Goal: Task Accomplishment & Management: Complete application form

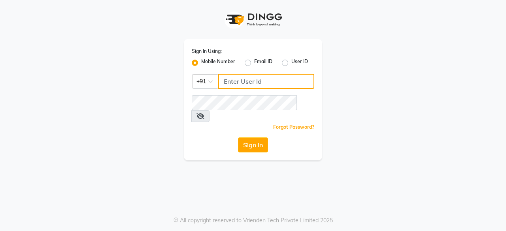
click at [266, 87] on input "Username" at bounding box center [266, 81] width 96 height 15
type input "6366554440"
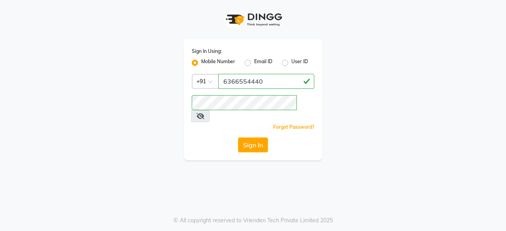
click at [265, 137] on button "Sign In" at bounding box center [253, 144] width 30 height 15
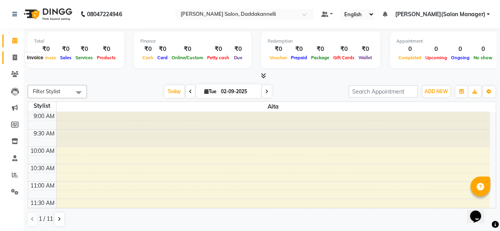
click at [17, 59] on span at bounding box center [15, 57] width 14 height 9
select select "6354"
select select "service"
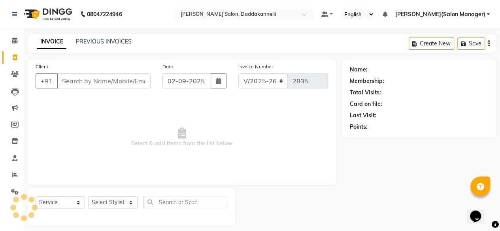
click at [123, 77] on input "Client" at bounding box center [104, 80] width 94 height 15
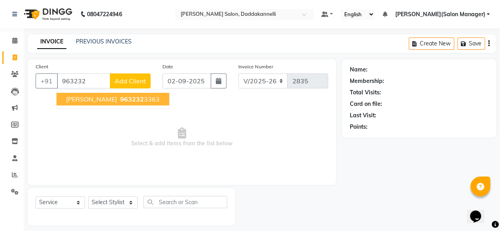
click at [122, 97] on ngb-highlight "963232 3363" at bounding box center [139, 99] width 41 height 8
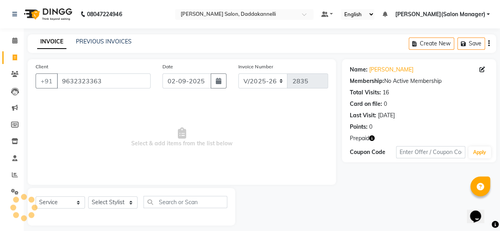
click at [158, 75] on div "Date [DATE]" at bounding box center [194, 78] width 76 height 32
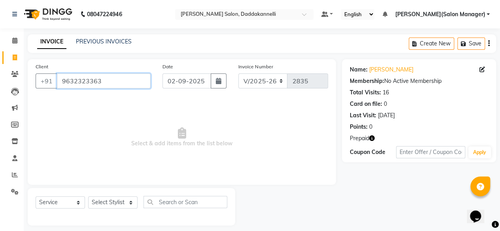
click at [129, 78] on input "9632323363" at bounding box center [104, 80] width 94 height 15
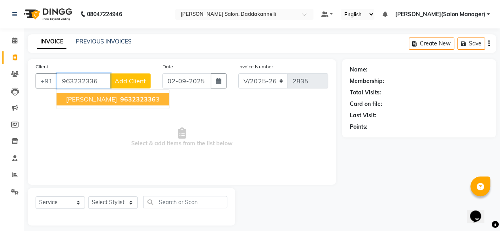
click at [99, 81] on input "963232336" at bounding box center [83, 80] width 53 height 15
click at [101, 73] on input "96323233" at bounding box center [83, 80] width 53 height 15
click at [101, 81] on input "96323233" at bounding box center [83, 80] width 53 height 15
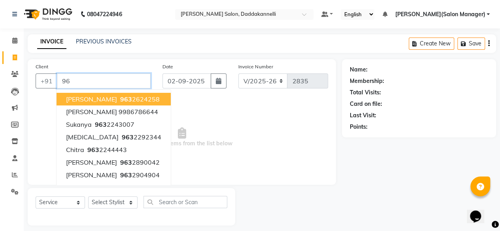
type input "9"
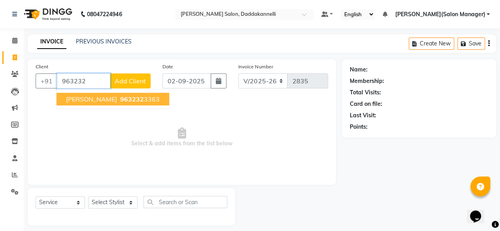
click at [119, 97] on ngb-highlight "963232 3363" at bounding box center [139, 99] width 41 height 8
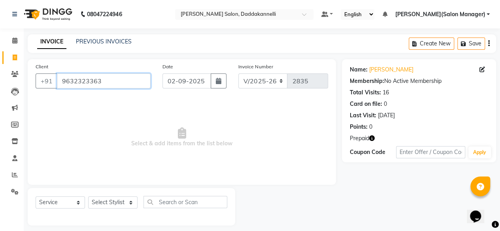
click at [117, 80] on input "9632323363" at bounding box center [104, 80] width 94 height 15
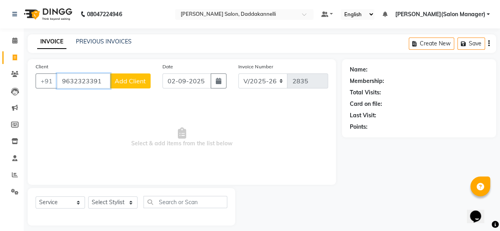
type input "9632323391"
click at [117, 80] on span "Add Client" at bounding box center [130, 81] width 31 height 8
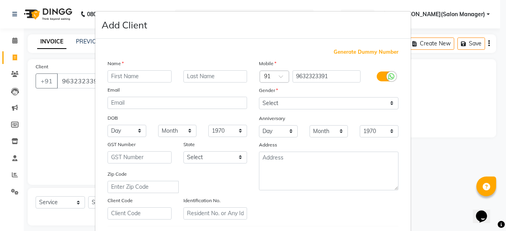
click at [130, 73] on input "text" at bounding box center [139, 76] width 64 height 12
type input "par"
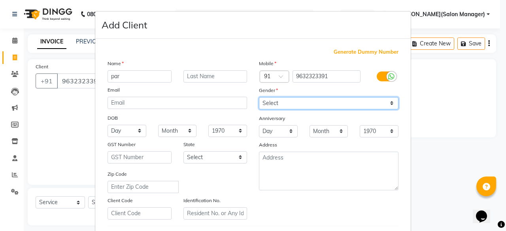
click at [311, 101] on select "Select [DEMOGRAPHIC_DATA] [DEMOGRAPHIC_DATA] Other Prefer Not To Say" at bounding box center [328, 103] width 139 height 12
select select "[DEMOGRAPHIC_DATA]"
click at [259, 97] on select "Select [DEMOGRAPHIC_DATA] [DEMOGRAPHIC_DATA] Other Prefer Not To Say" at bounding box center [328, 103] width 139 height 12
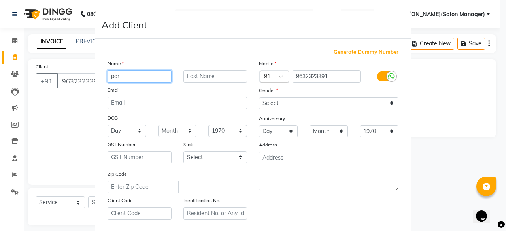
click at [151, 73] on input "par" at bounding box center [139, 76] width 64 height 12
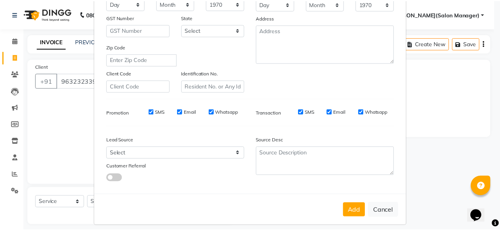
scroll to position [132, 0]
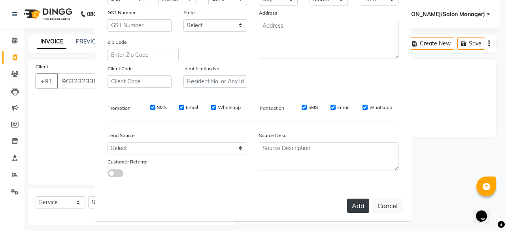
type input "parshnt"
click at [352, 199] on button "Add" at bounding box center [358, 206] width 22 height 14
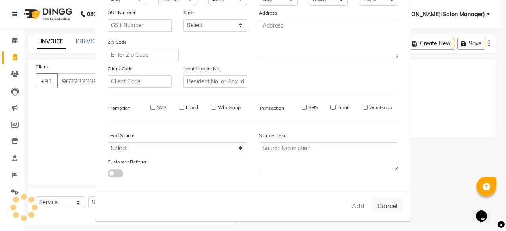
select select
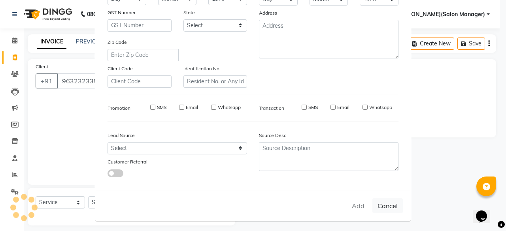
select select
checkbox input "false"
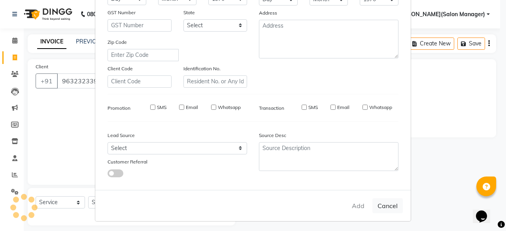
checkbox input "false"
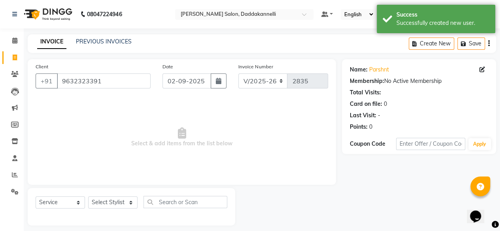
scroll to position [6, 0]
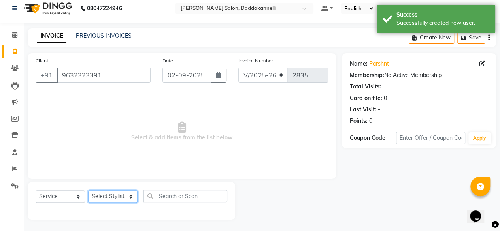
click at [125, 197] on select "Select Stylist [PERSON_NAME] DINGG SUPPORT [PERSON_NAME] [PERSON_NAME] Salon Ma…" at bounding box center [112, 196] width 49 height 12
select select "79334"
click at [88, 190] on select "Select Stylist [PERSON_NAME] DINGG SUPPORT [PERSON_NAME] [PERSON_NAME] Salon Ma…" at bounding box center [112, 196] width 49 height 12
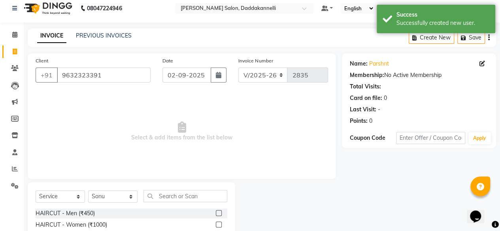
click at [216, 213] on label at bounding box center [219, 213] width 6 height 6
click at [216, 213] on input "checkbox" at bounding box center [218, 213] width 5 height 5
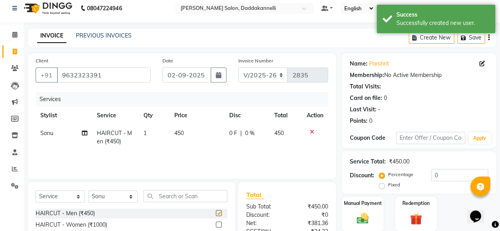
checkbox input "false"
click at [194, 195] on input "text" at bounding box center [185, 196] width 84 height 12
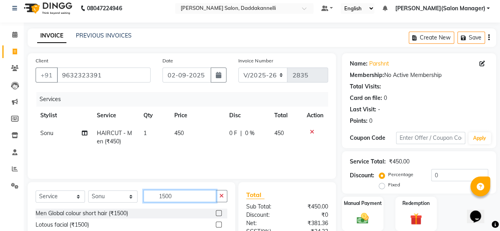
type input "1500"
click at [216, 211] on label at bounding box center [219, 213] width 6 height 6
click at [216, 211] on input "checkbox" at bounding box center [218, 213] width 5 height 5
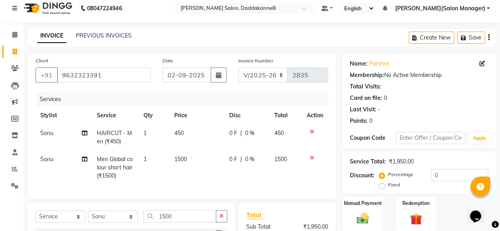
checkbox input "false"
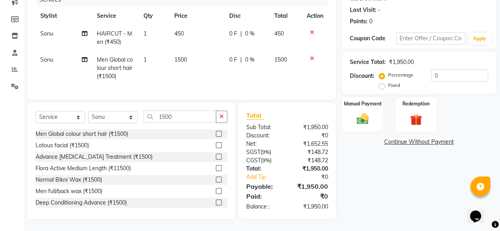
scroll to position [111, 0]
click at [449, 70] on input "0" at bounding box center [459, 76] width 57 height 12
click at [446, 70] on input "0" at bounding box center [459, 76] width 57 height 12
type input "1"
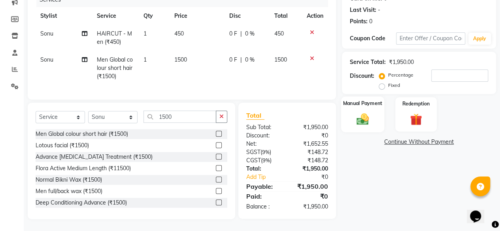
click at [375, 107] on div "Manual Payment" at bounding box center [362, 114] width 43 height 36
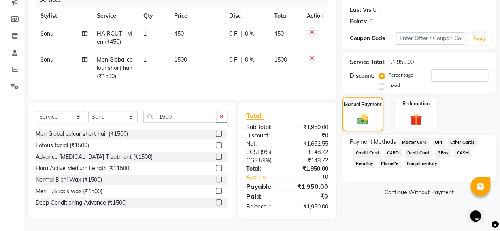
click at [391, 149] on span "CARD" at bounding box center [392, 153] width 17 height 9
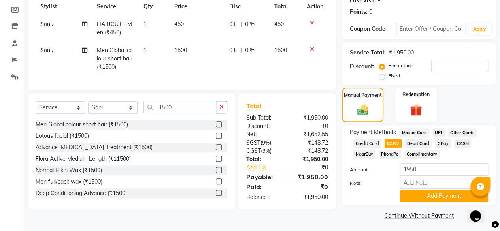
scroll to position [117, 0]
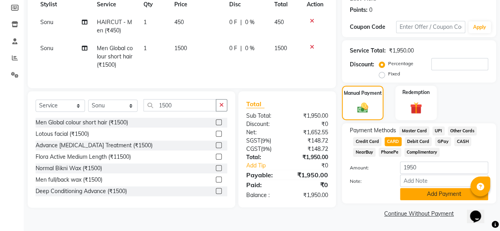
click at [422, 195] on button "Add Payment" at bounding box center [444, 194] width 88 height 12
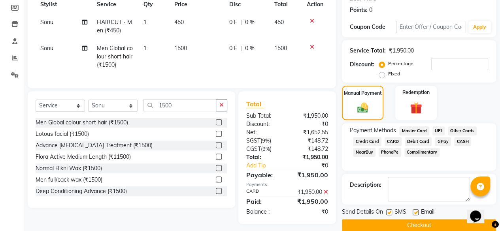
click at [375, 228] on button "Checkout" at bounding box center [419, 225] width 154 height 12
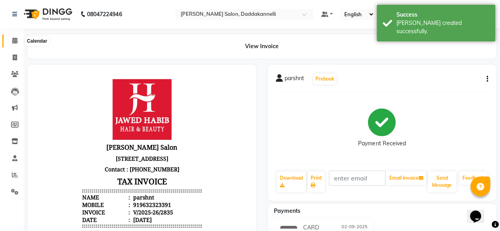
click at [15, 41] on icon at bounding box center [14, 41] width 5 height 6
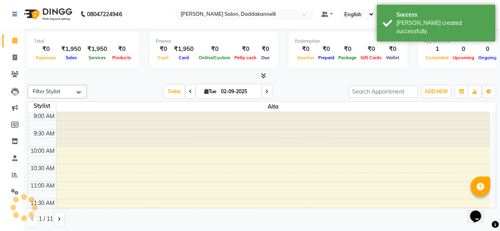
scroll to position [69, 0]
